Goal: Task Accomplishment & Management: Use online tool/utility

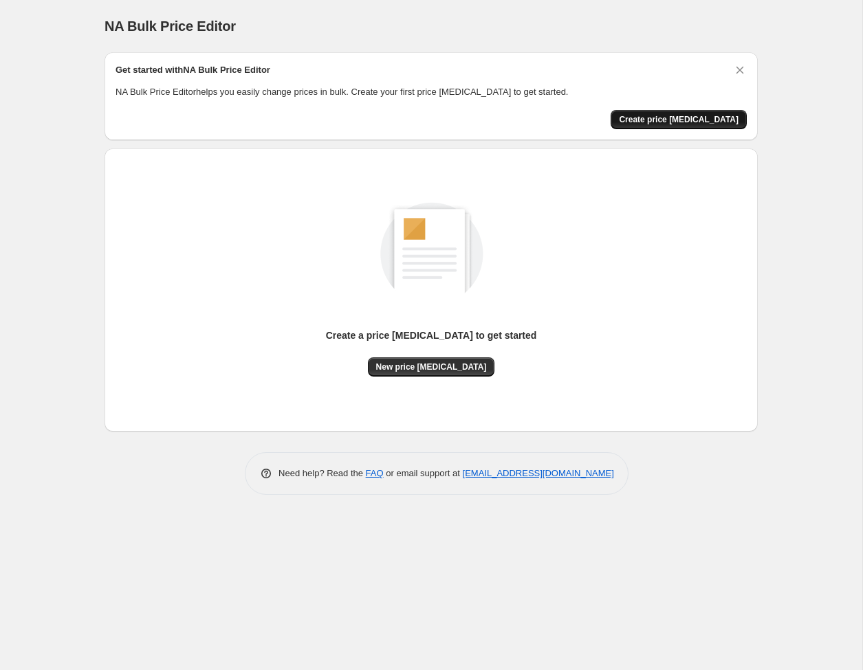
click at [677, 119] on span "Create price change job" at bounding box center [679, 119] width 120 height 11
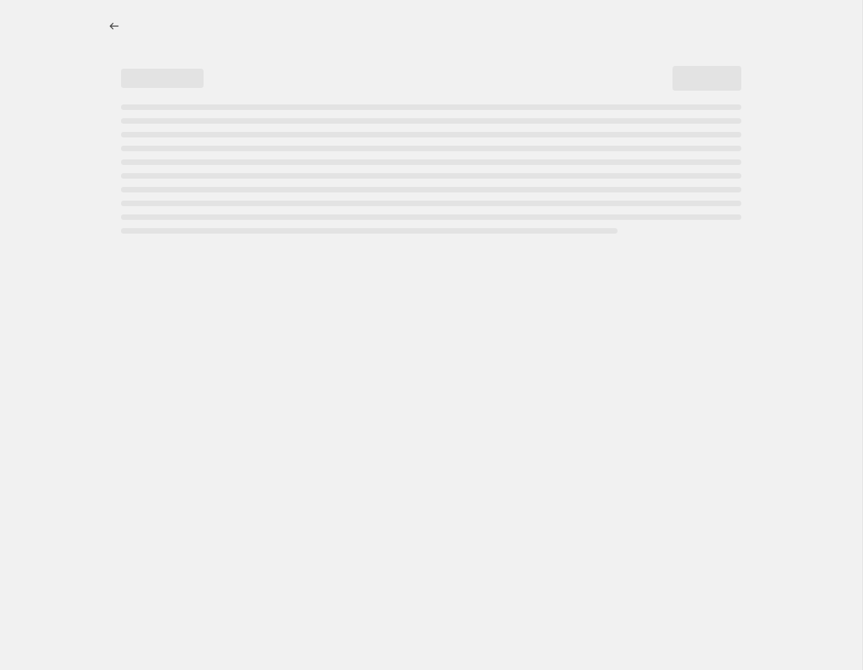
select select "percentage"
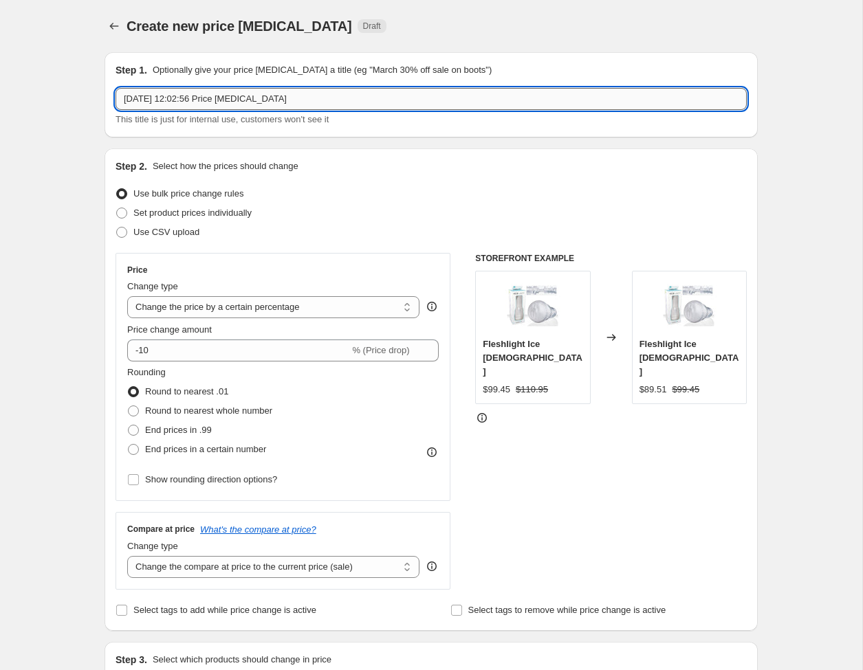
drag, startPoint x: 310, startPoint y: 99, endPoint x: 120, endPoint y: 99, distance: 189.8
click at [120, 99] on input "12 août 2025, 12:02:56 Price change job" at bounding box center [431, 99] width 631 height 22
click at [210, 99] on input "12 août 2025, 12:02:56 Price change job" at bounding box center [431, 99] width 631 height 22
drag, startPoint x: 226, startPoint y: 100, endPoint x: 303, endPoint y: 99, distance: 77.7
click at [303, 99] on input "12 août 2025, 12:02:56 Price change job" at bounding box center [431, 99] width 631 height 22
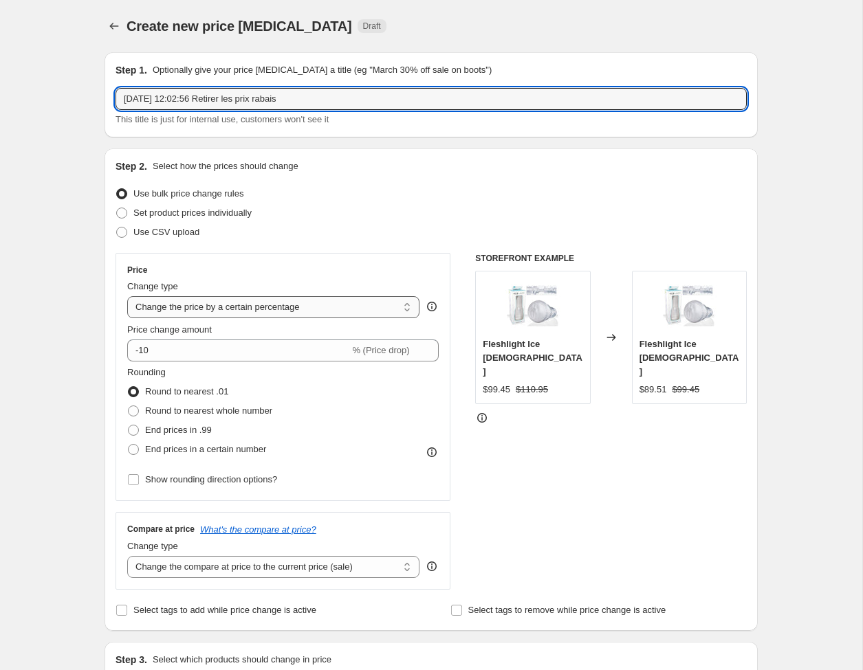
type input "12 août 2025, 12:02:56 Retirer les prix rabais"
click at [405, 310] on select "Change the price to a certain amount Change the price by a certain amount Chang…" at bounding box center [273, 307] width 292 height 22
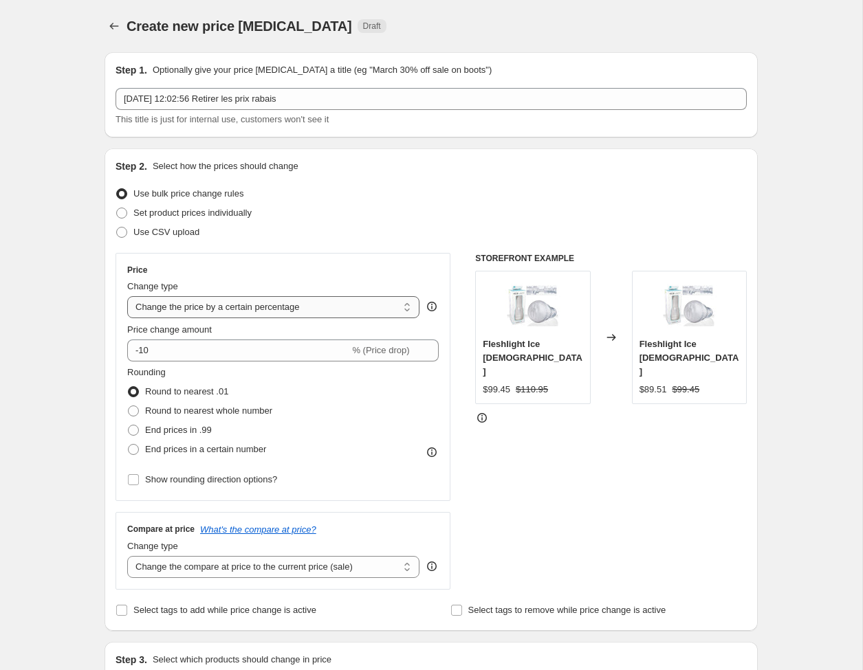
click at [409, 310] on select "Change the price to a certain amount Change the price by a certain amount Chang…" at bounding box center [273, 307] width 292 height 22
select select "no_change"
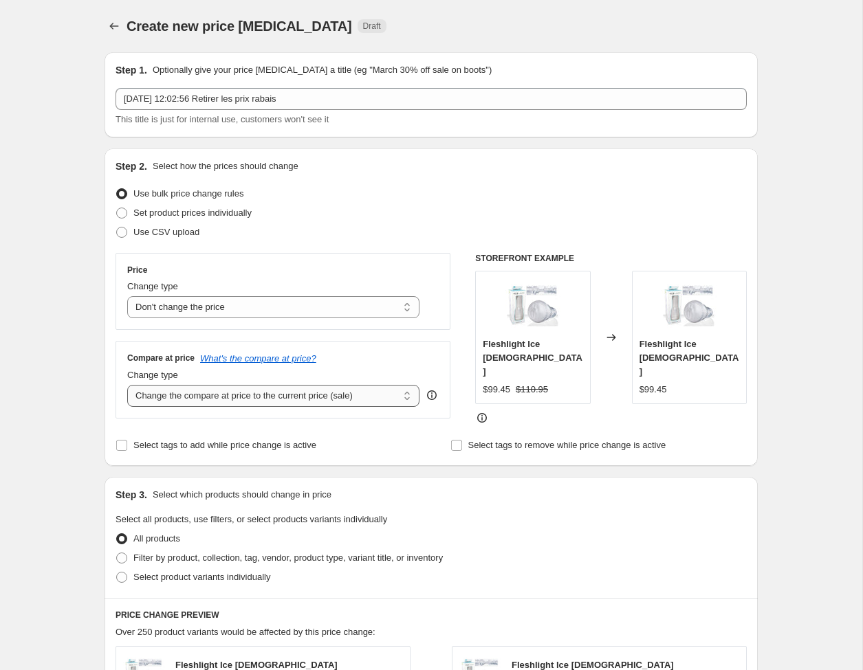
click at [192, 396] on select "Change the compare at price to the current price (sale) Change the compare at p…" at bounding box center [273, 396] width 292 height 22
select select "remove"
click at [409, 309] on select "Change the price to a certain amount Change the price by a certain amount Chang…" at bounding box center [273, 307] width 292 height 22
select select "ecap"
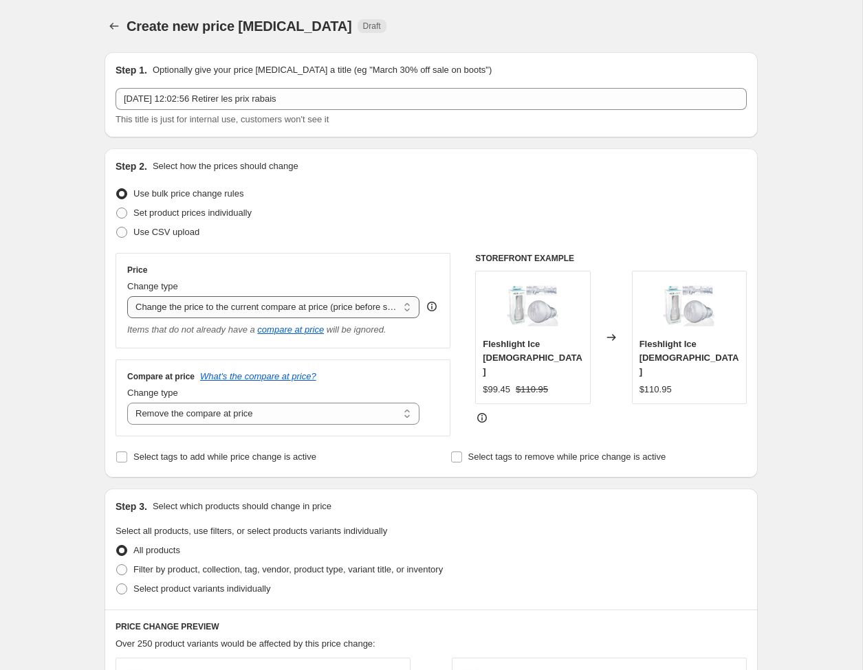
click at [191, 308] on select "Change the price to a certain amount Change the price by a certain amount Chang…" at bounding box center [273, 307] width 292 height 22
click at [410, 421] on select "Change the compare at price to the current price (sale) Change the compare at p…" at bounding box center [273, 414] width 292 height 22
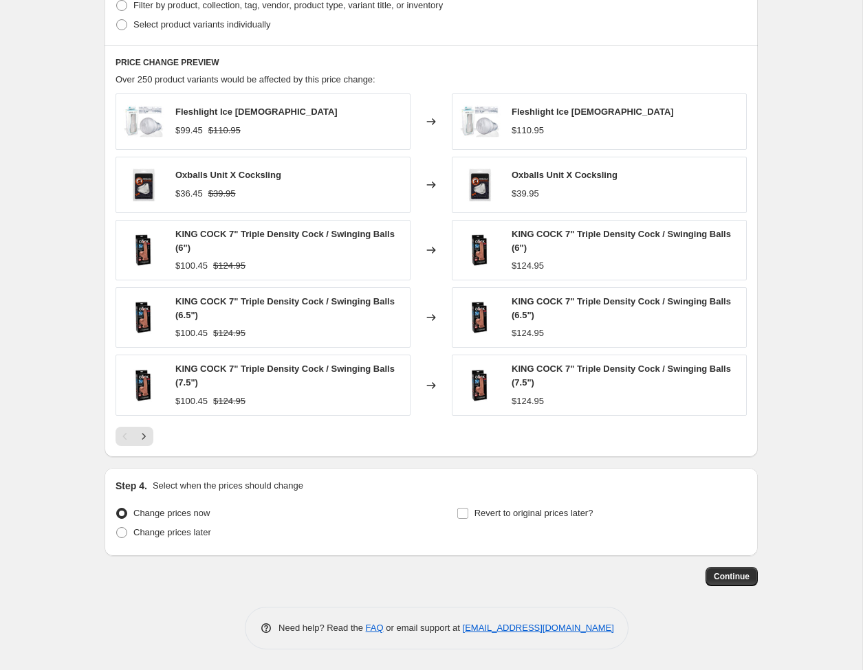
scroll to position [562, 0]
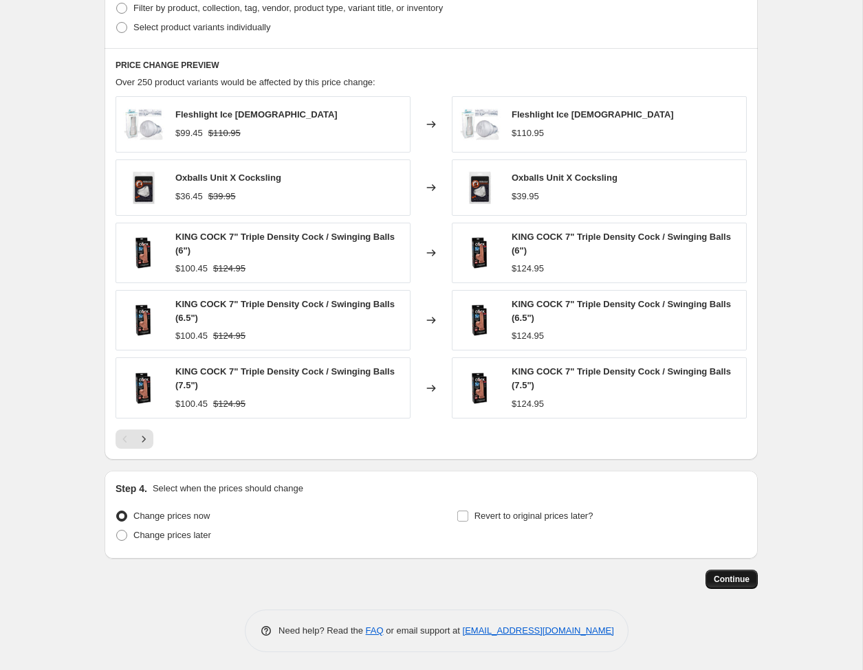
click at [730, 576] on span "Continue" at bounding box center [732, 579] width 36 height 11
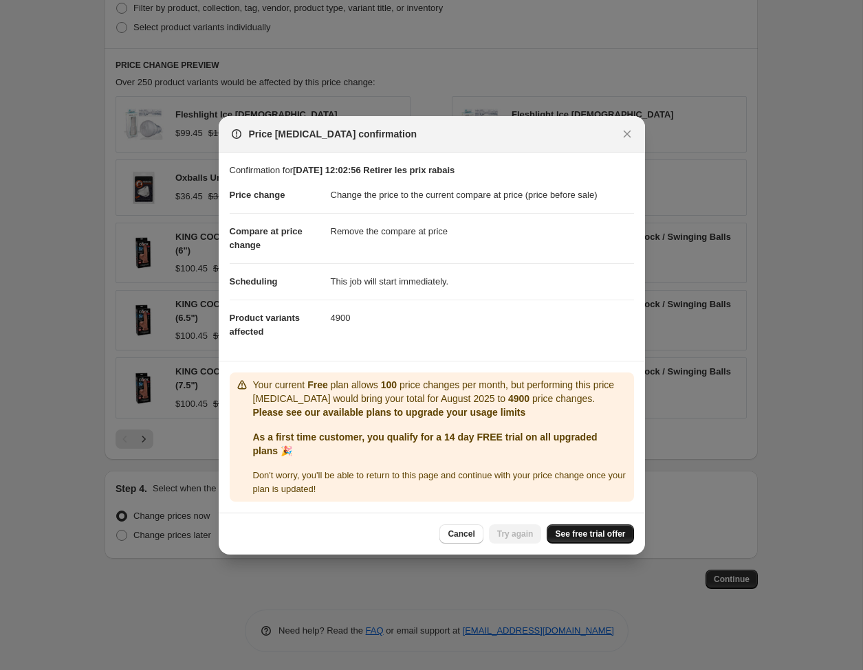
click at [594, 534] on span "See free trial offer" at bounding box center [590, 534] width 70 height 11
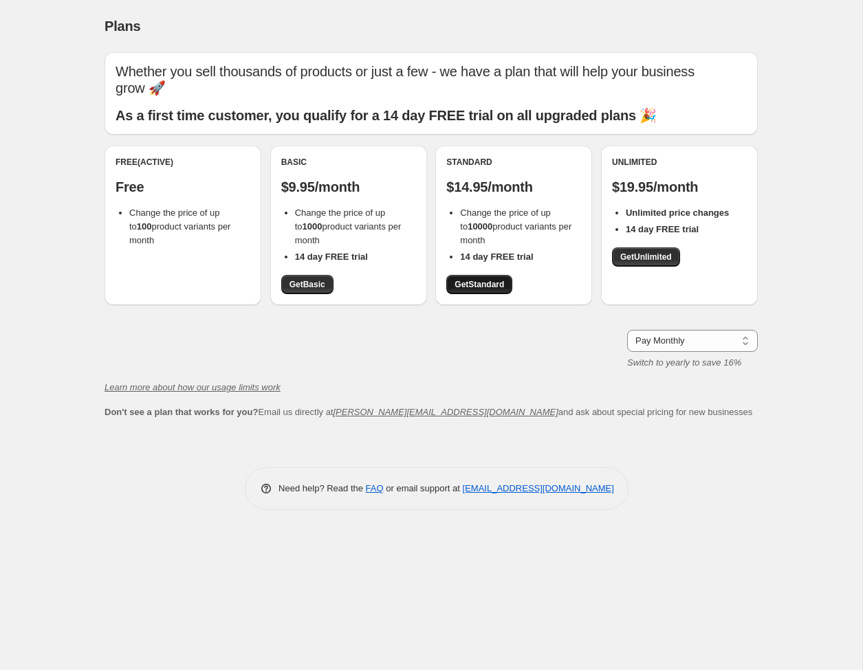
click at [492, 279] on span "Get Standard" at bounding box center [480, 284] width 50 height 11
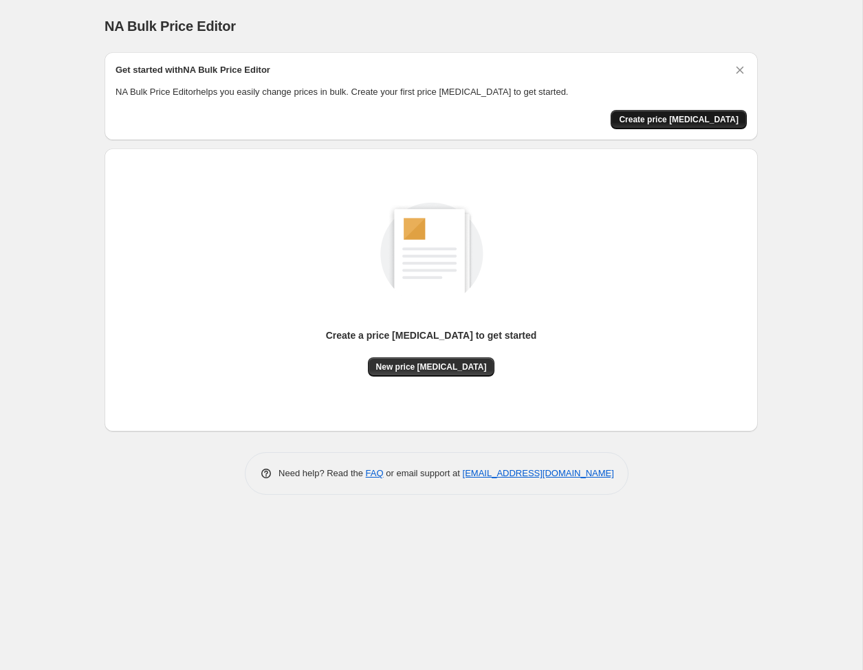
click at [688, 118] on span "Create price [MEDICAL_DATA]" at bounding box center [679, 119] width 120 height 11
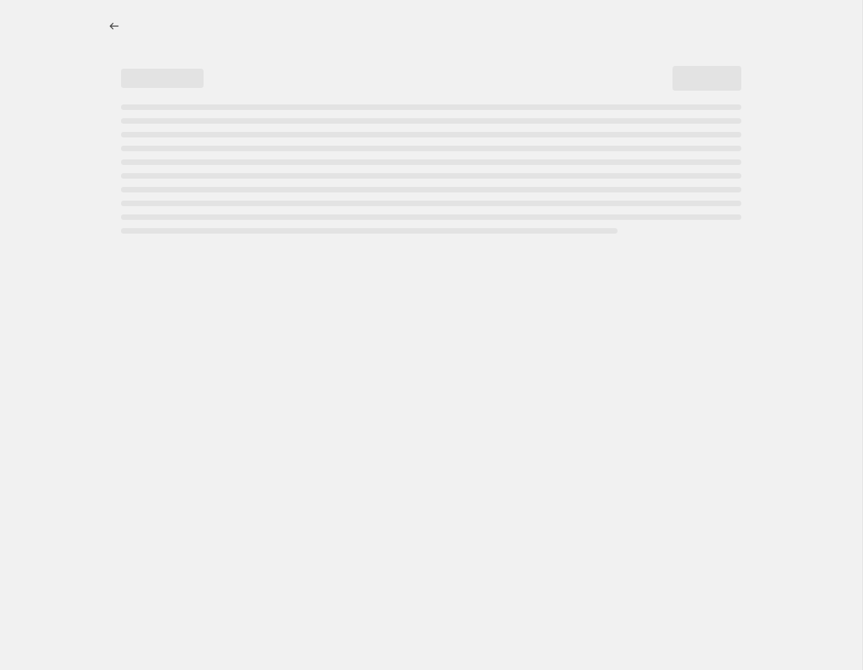
select select "percentage"
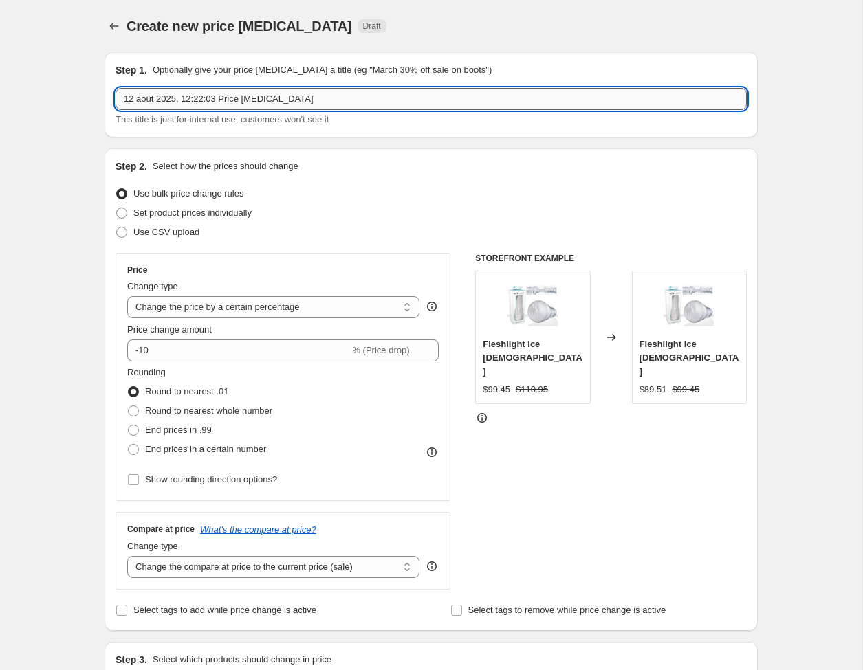
drag, startPoint x: 224, startPoint y: 99, endPoint x: 404, endPoint y: 102, distance: 180.2
click at [404, 102] on input "12 août 2025, 12:22:03 Price [MEDICAL_DATA]" at bounding box center [431, 99] width 631 height 22
type input "12 août 2025, 12:22:03 enlever les prix rabais"
click at [241, 308] on select "Change the price to a certain amount Change the price by a certain amount Chang…" at bounding box center [273, 307] width 292 height 22
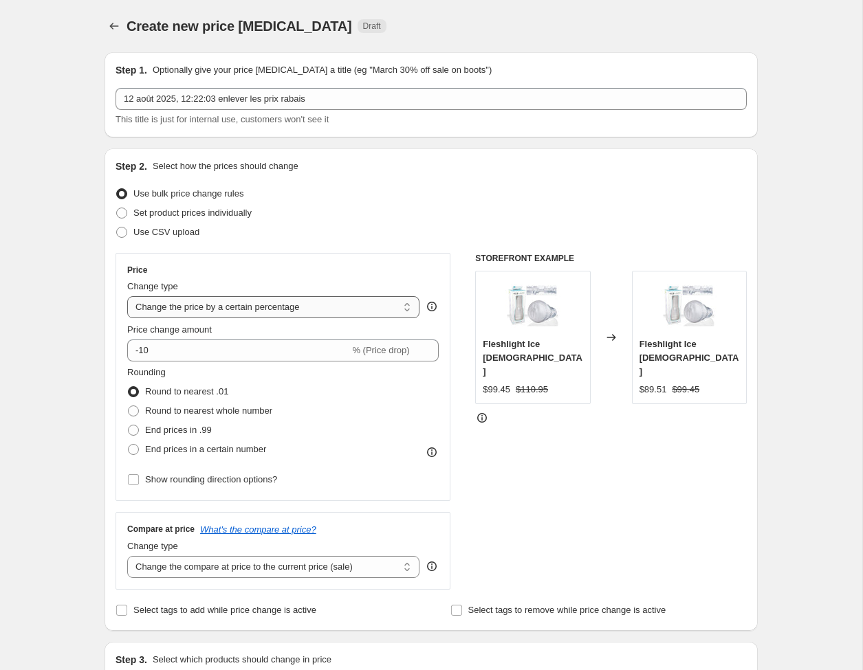
select select "ecap"
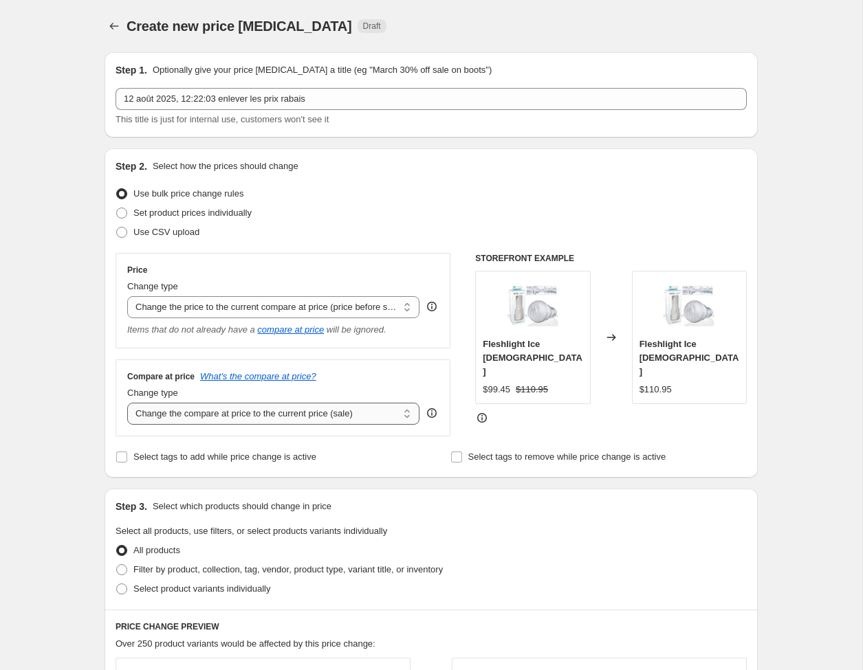
click at [219, 415] on select "Change the compare at price to the current price (sale) Change the compare at p…" at bounding box center [273, 414] width 292 height 22
select select "remove"
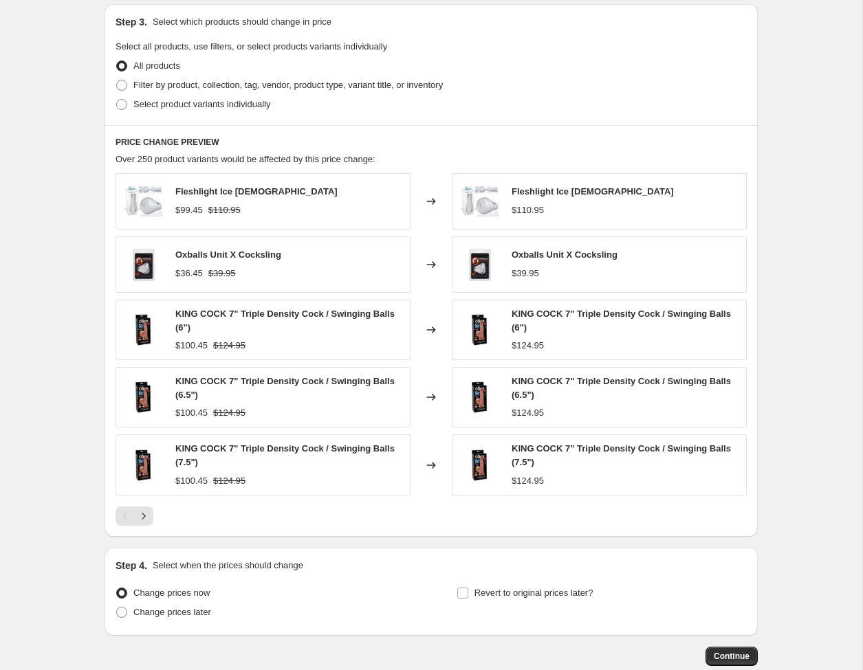
scroll to position [565, 0]
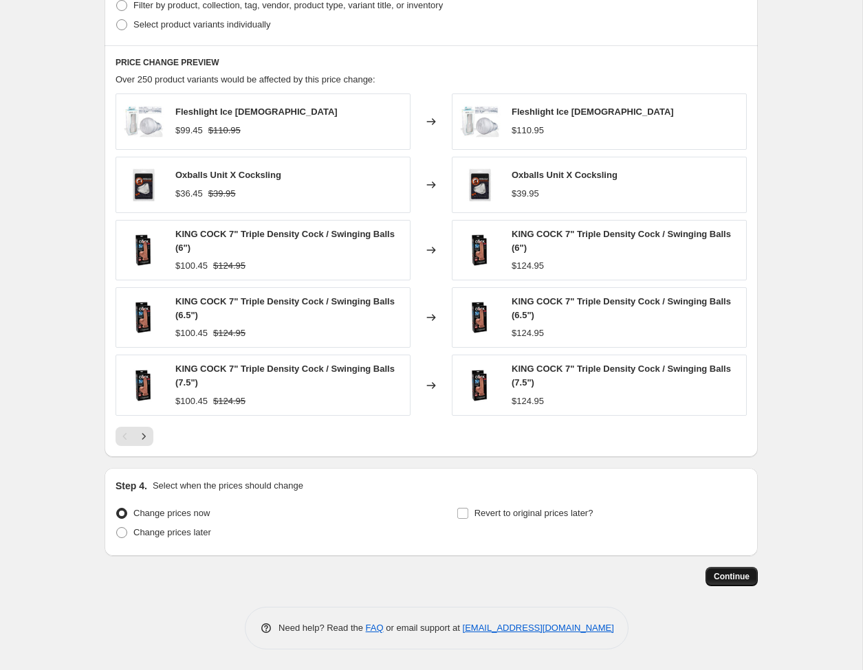
click at [734, 574] on span "Continue" at bounding box center [732, 576] width 36 height 11
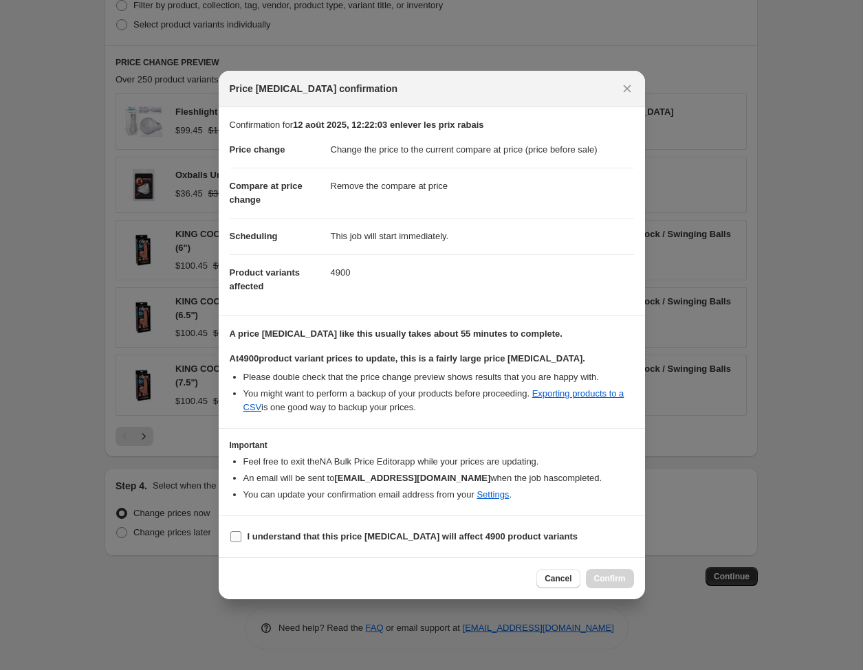
click at [494, 541] on b "I understand that this price [MEDICAL_DATA] will affect 4900 product variants" at bounding box center [413, 537] width 331 height 10
click at [241, 541] on input "I understand that this price [MEDICAL_DATA] will affect 4900 product variants" at bounding box center [235, 537] width 11 height 11
checkbox input "true"
click at [610, 578] on span "Confirm" at bounding box center [610, 579] width 32 height 11
